Goal: Information Seeking & Learning: Learn about a topic

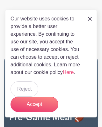
click at [92, 19] on img at bounding box center [90, 19] width 4 height 4
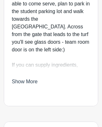
scroll to position [244, 0]
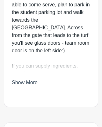
click at [31, 88] on link "Show More" at bounding box center [25, 84] width 26 height 8
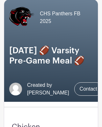
scroll to position [0, 0]
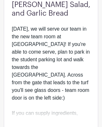
scroll to position [197, 0]
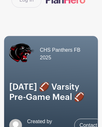
scroll to position [0, 0]
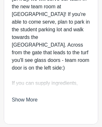
scroll to position [235, 0]
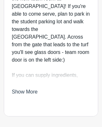
click at [19, 97] on link "Show More" at bounding box center [25, 93] width 26 height 8
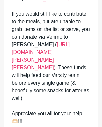
scroll to position [388, 0]
